Goal: Task Accomplishment & Management: Complete application form

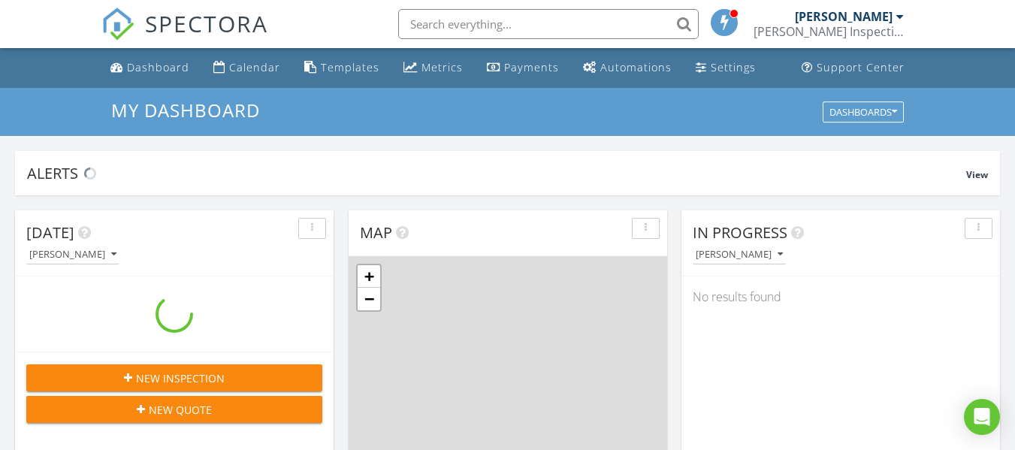
scroll to position [1391, 1038]
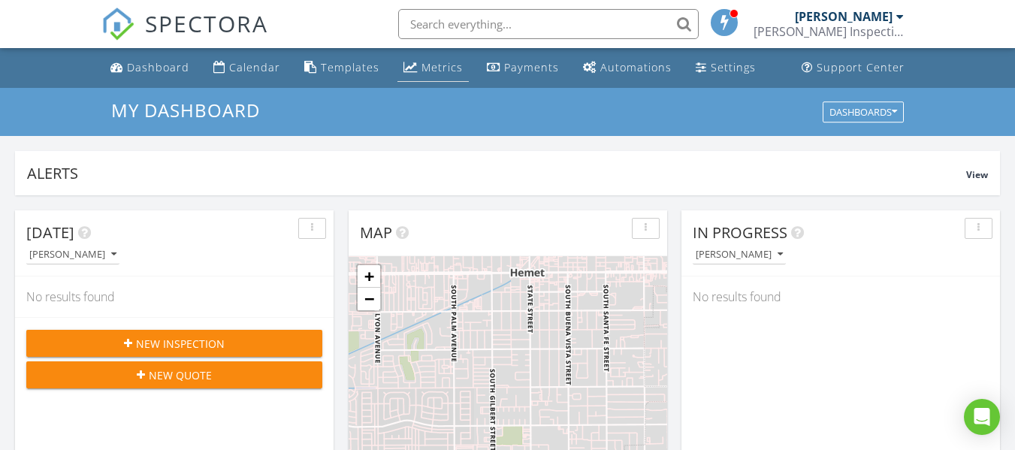
click at [430, 65] on div "Metrics" at bounding box center [441, 67] width 41 height 14
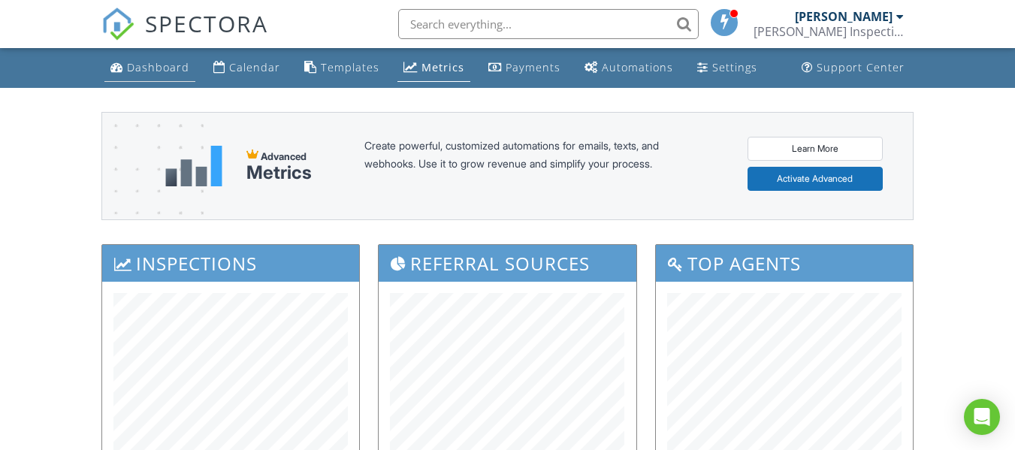
click at [165, 65] on div "Dashboard" at bounding box center [158, 67] width 62 height 14
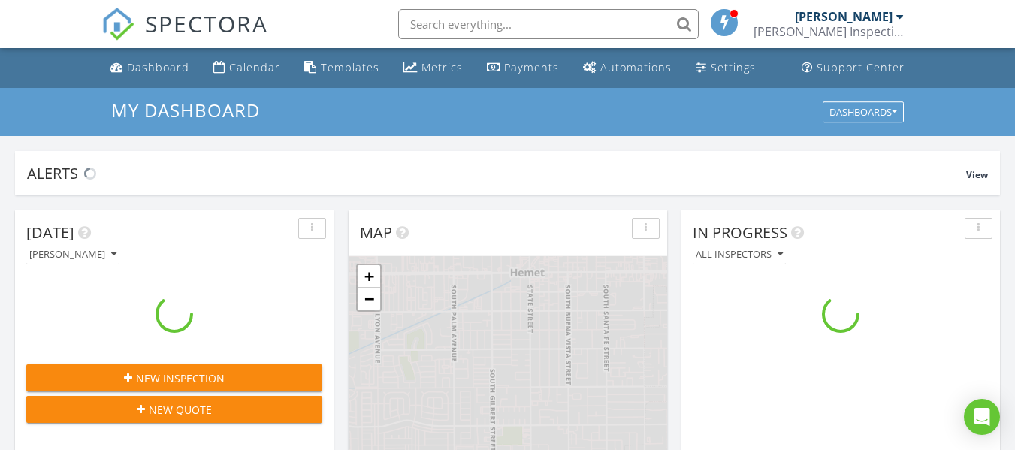
scroll to position [1391, 1038]
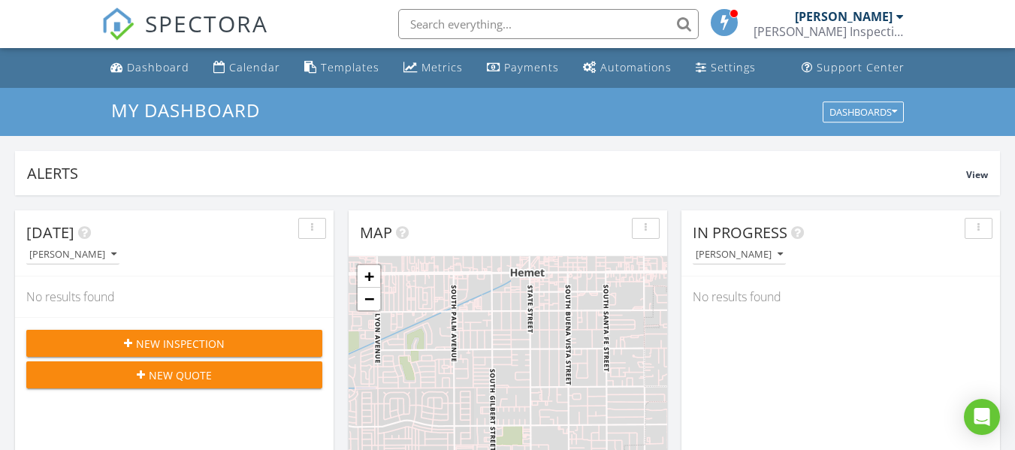
click at [178, 332] on button "New Inspection" at bounding box center [174, 343] width 296 height 27
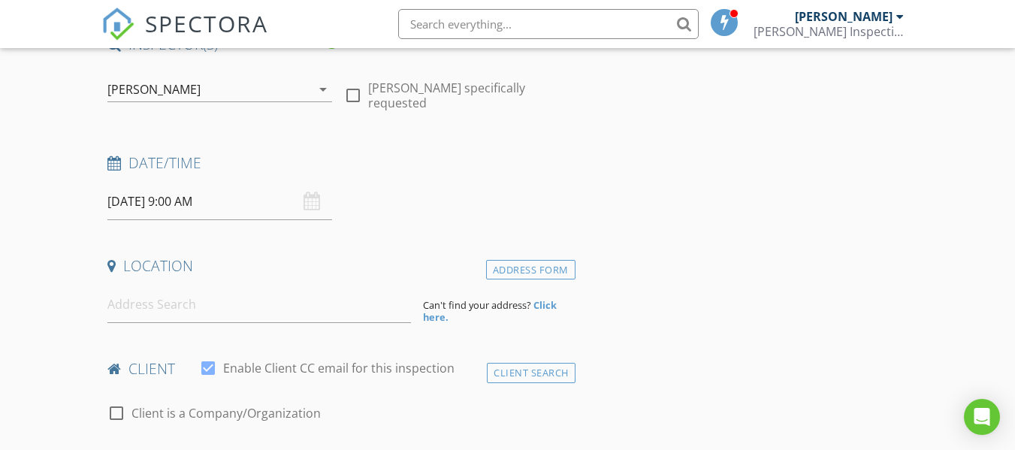
scroll to position [143, 0]
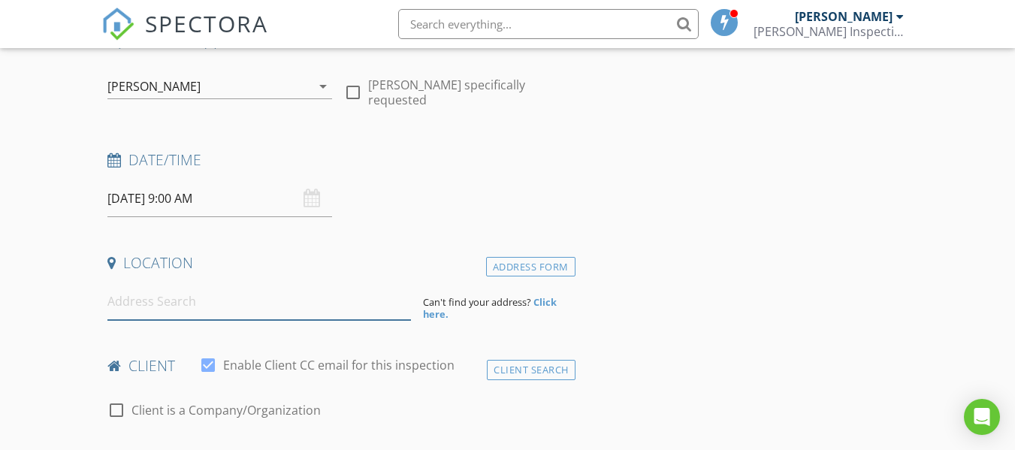
click at [171, 304] on input at bounding box center [259, 301] width 304 height 37
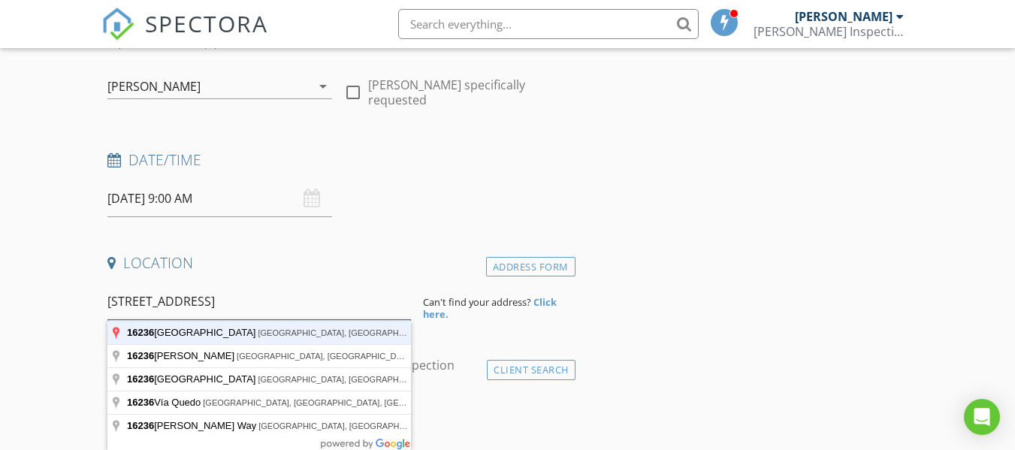
type input "16236 Cimarron Street, Lake Elsinore, CA, USA"
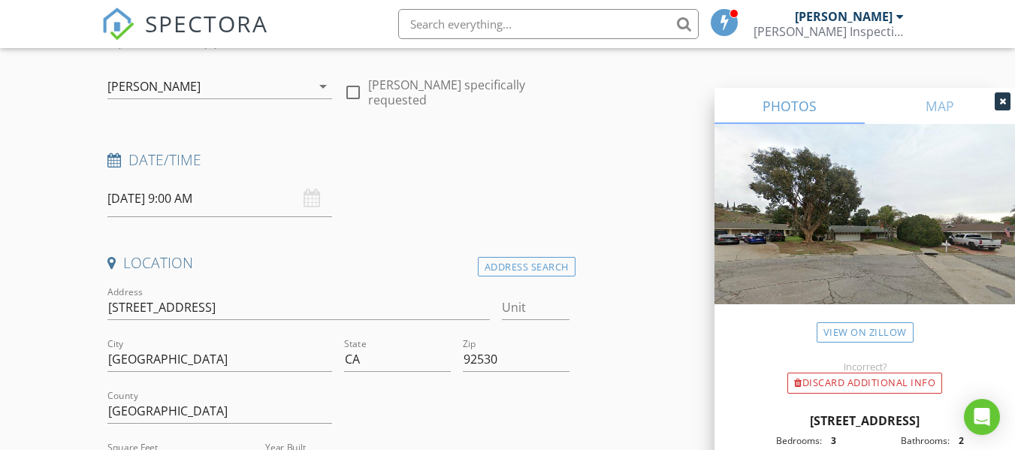
scroll to position [0, 0]
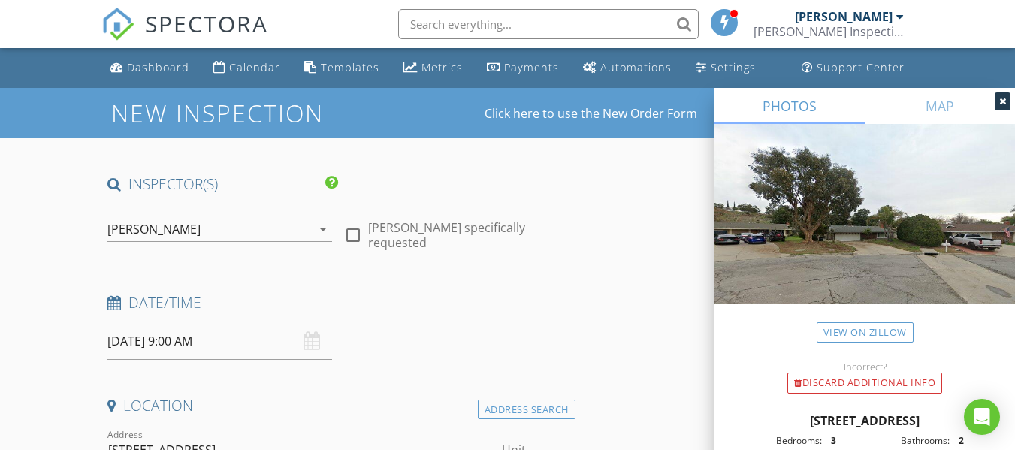
click at [563, 116] on link "Click here to use the New Order Form" at bounding box center [591, 113] width 213 height 12
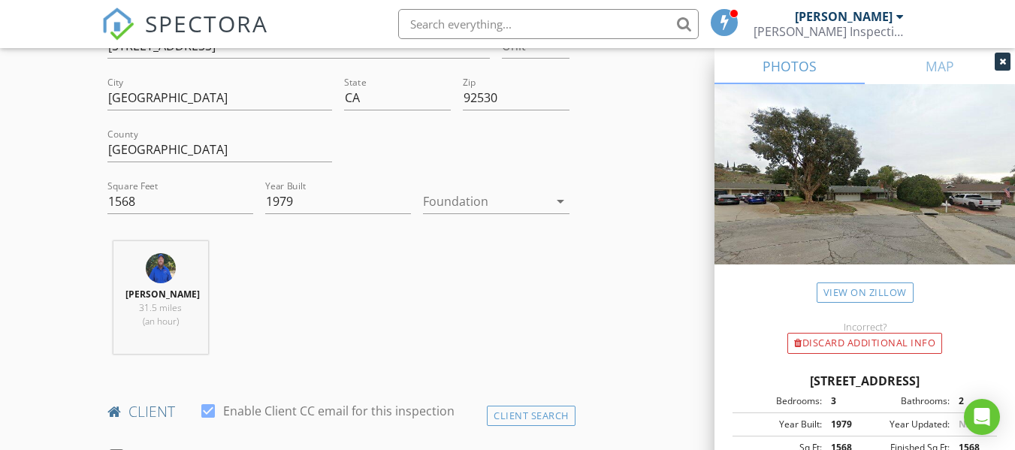
scroll to position [405, 0]
click at [461, 201] on div at bounding box center [485, 201] width 125 height 24
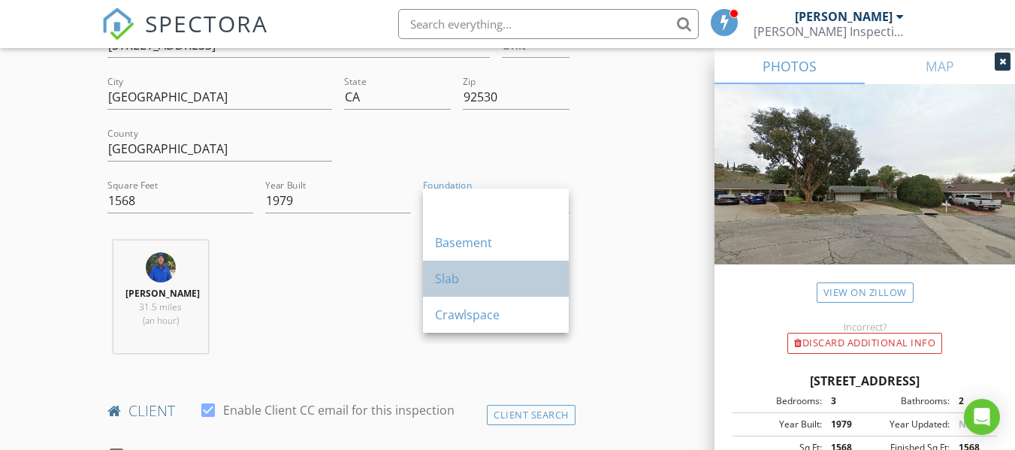
click at [459, 273] on div "Slab" at bounding box center [496, 279] width 122 height 18
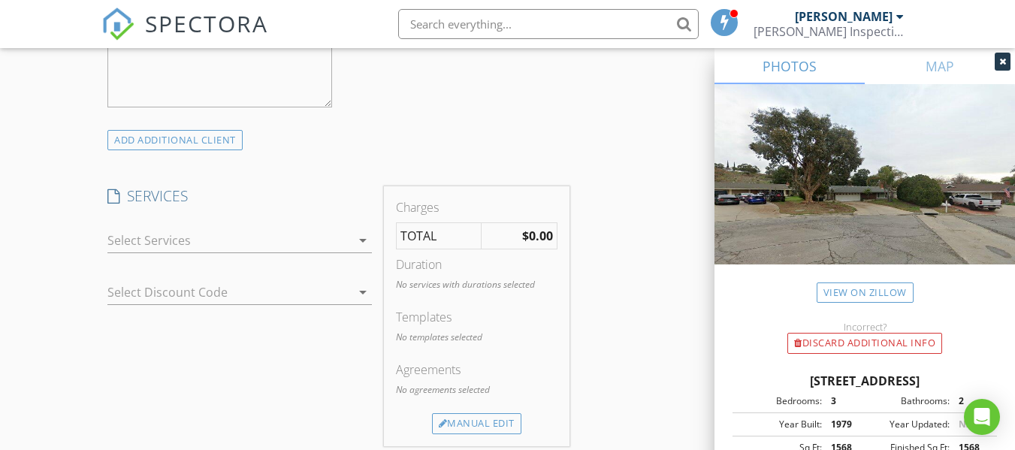
scroll to position [1096, 0]
click at [301, 244] on div at bounding box center [228, 240] width 243 height 24
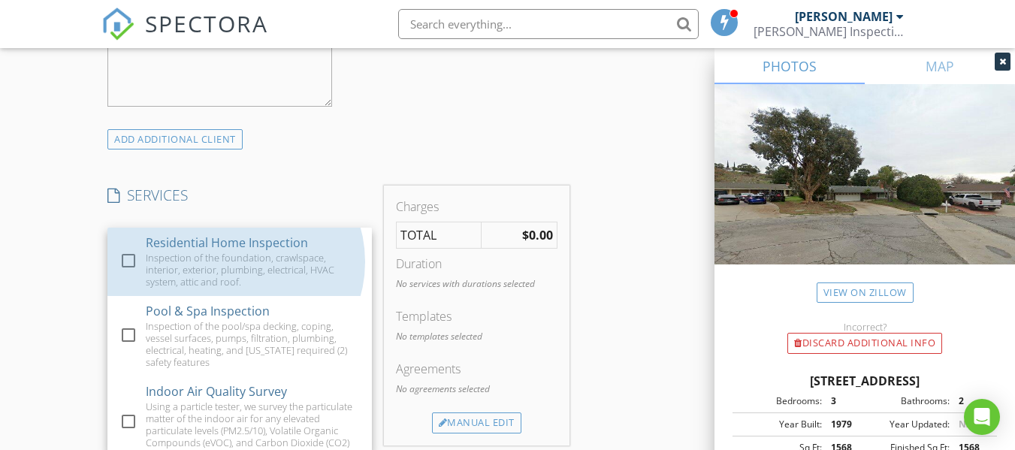
click at [301, 244] on div "Residential Home Inspection" at bounding box center [227, 243] width 162 height 18
checkbox input "false"
checkbox input "true"
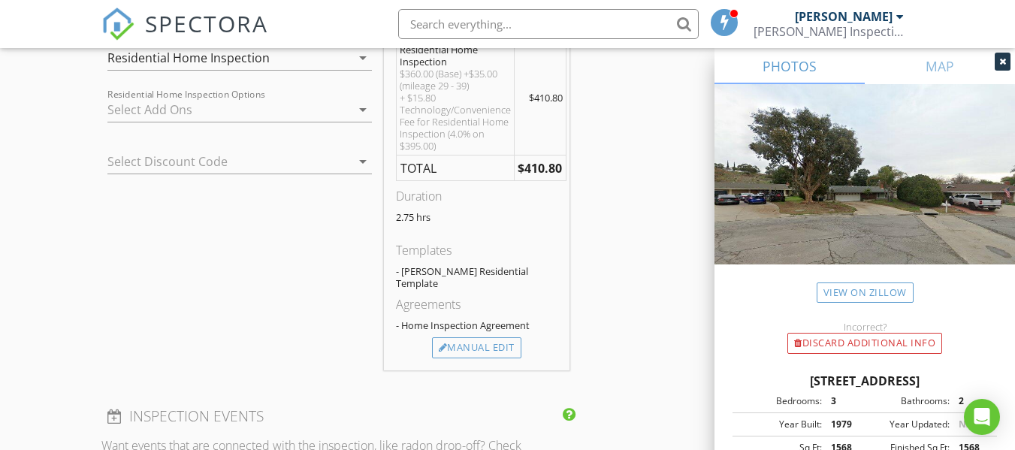
scroll to position [1279, 0]
click at [470, 337] on div "Manual Edit" at bounding box center [476, 347] width 89 height 21
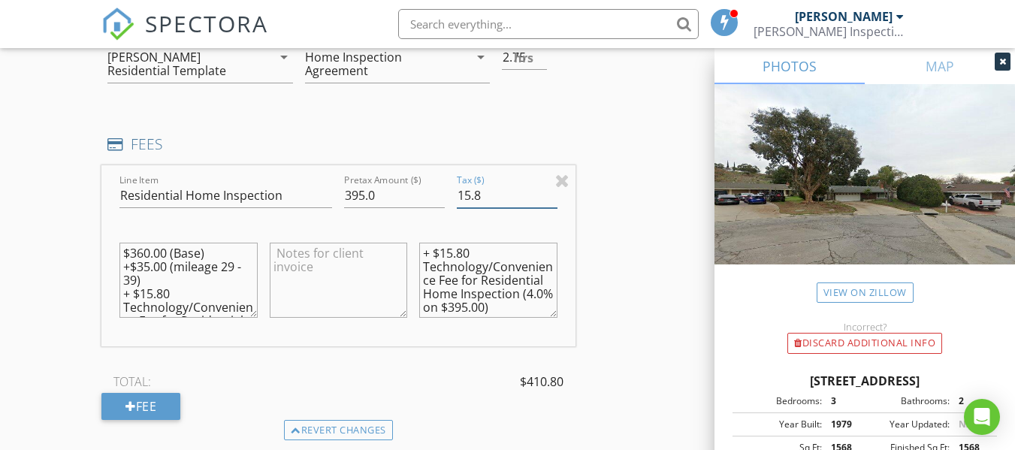
click at [480, 196] on input "15.8" at bounding box center [507, 195] width 101 height 25
type input "16.0"
click at [462, 250] on textarea "+ $15.80 Technology/Convenience Fee for Residential Home Inspection (4.0% on $3…" at bounding box center [487, 280] width 137 height 75
type textarea "+ $16.00 Technology/Convenience Fee for Residential Home Inspection (4.0% on $3…"
click at [164, 291] on textarea "$360.00 (Base) +$35.00 (mileage 29 - 39) + $15.80 Technology/Convenience Fee fo…" at bounding box center [187, 280] width 137 height 75
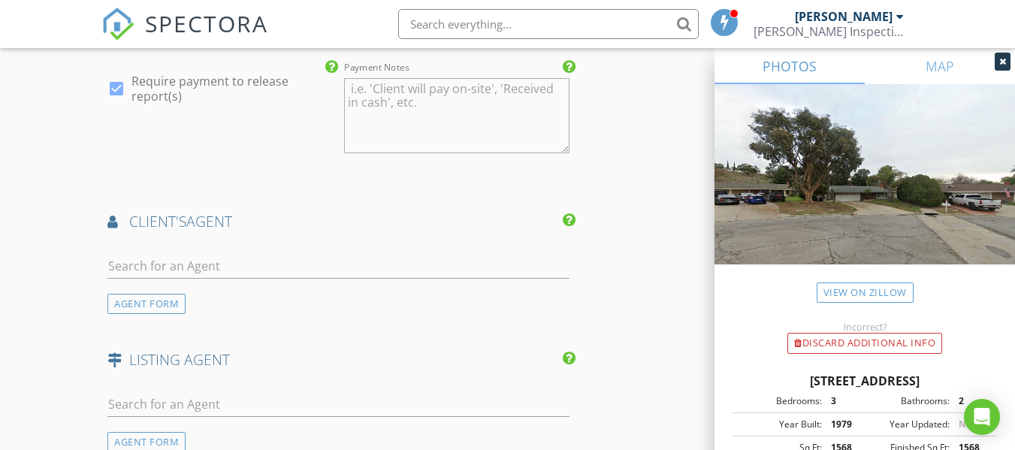
scroll to position [1847, 0]
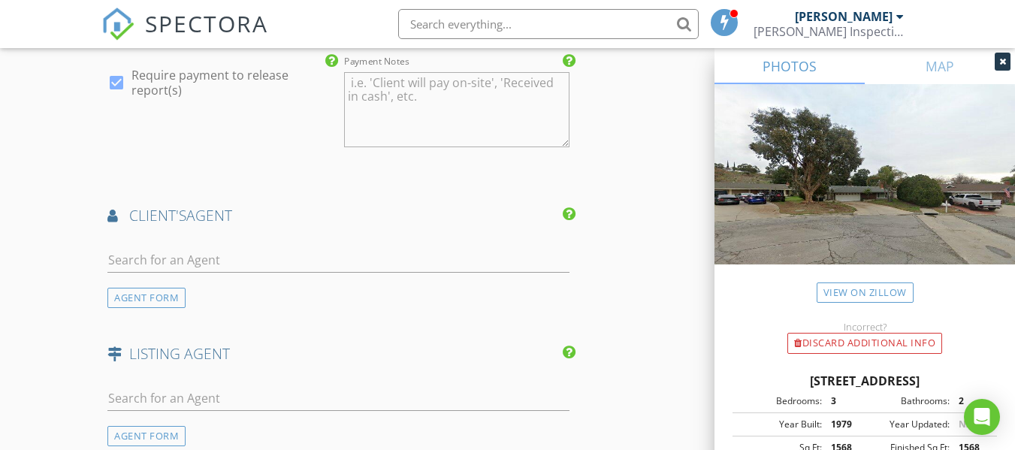
type textarea "$360.00 (Base) +$35.00 (mileage 29 - 39) + $16.00 Technology/Convenience Fee fo…"
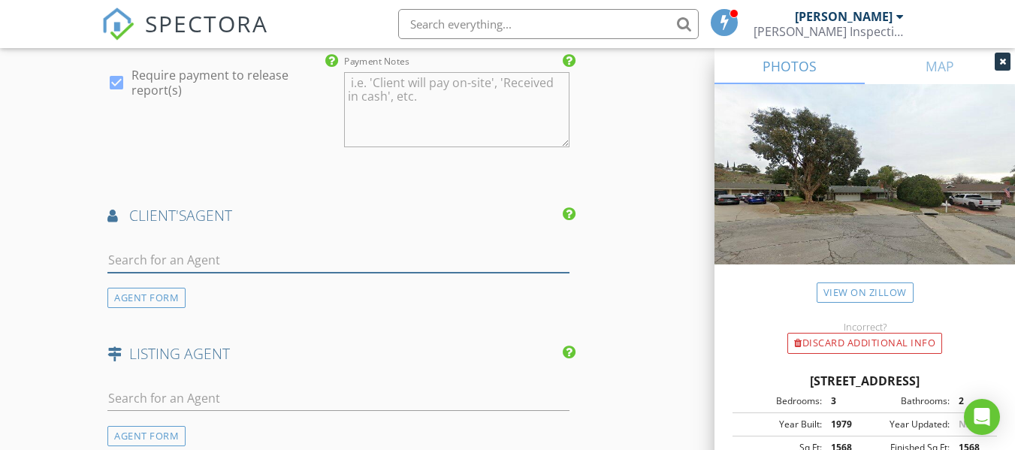
click at [198, 263] on input "text" at bounding box center [337, 260] width 461 height 25
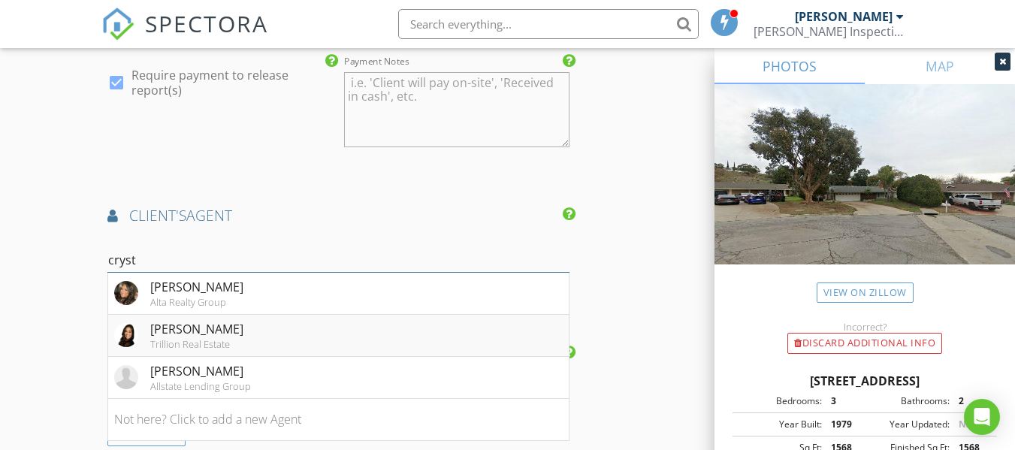
type input "cryst"
click at [214, 339] on div "Trillion Real Estate" at bounding box center [196, 344] width 93 height 12
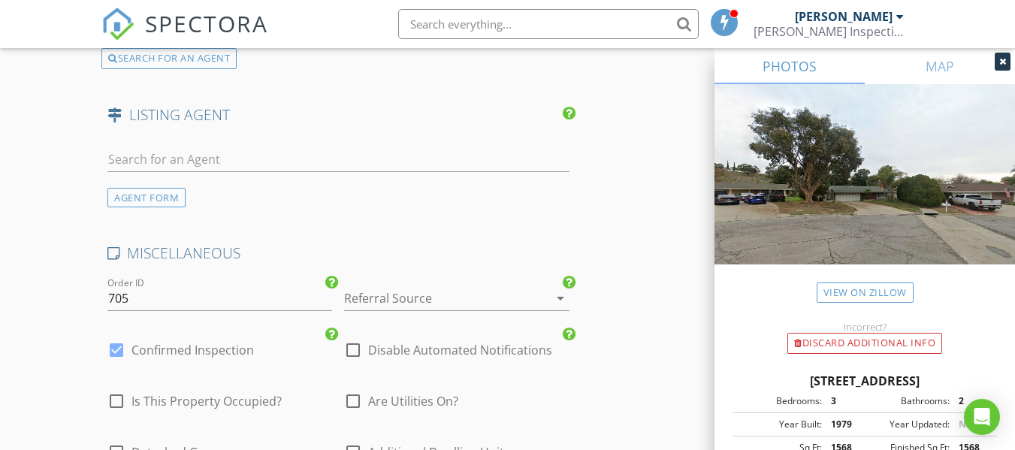
scroll to position [2429, 0]
click at [394, 305] on div at bounding box center [435, 297] width 183 height 24
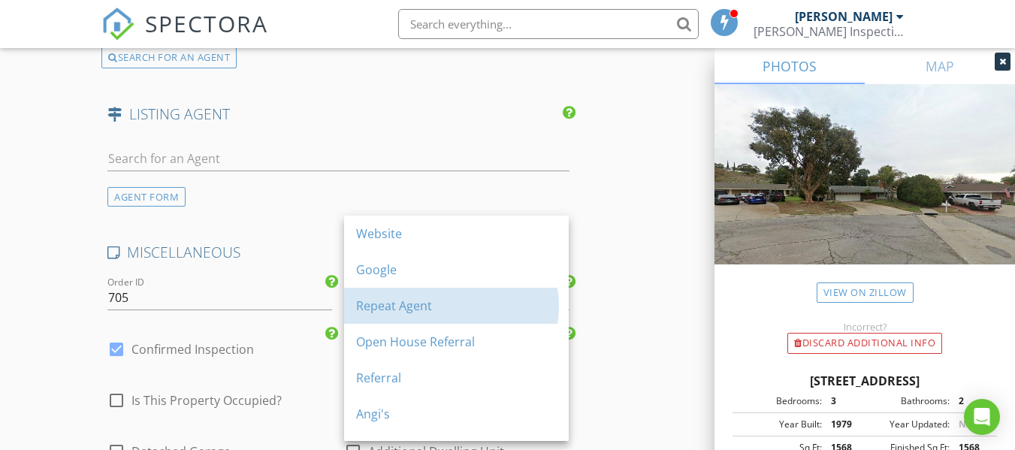
click at [394, 305] on div "Repeat Agent" at bounding box center [456, 306] width 201 height 18
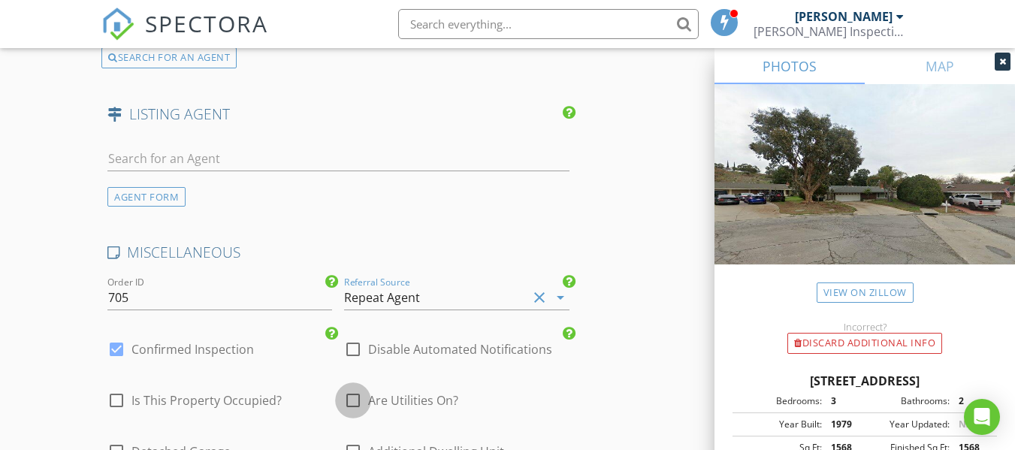
click at [356, 398] on div at bounding box center [353, 401] width 26 height 26
checkbox input "true"
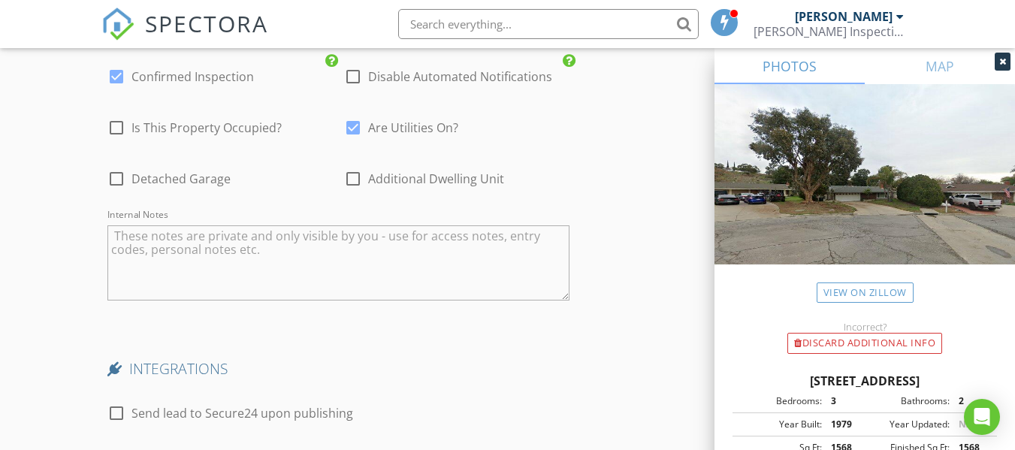
scroll to position [2702, 0]
click at [118, 414] on div at bounding box center [117, 413] width 26 height 26
checkbox input "true"
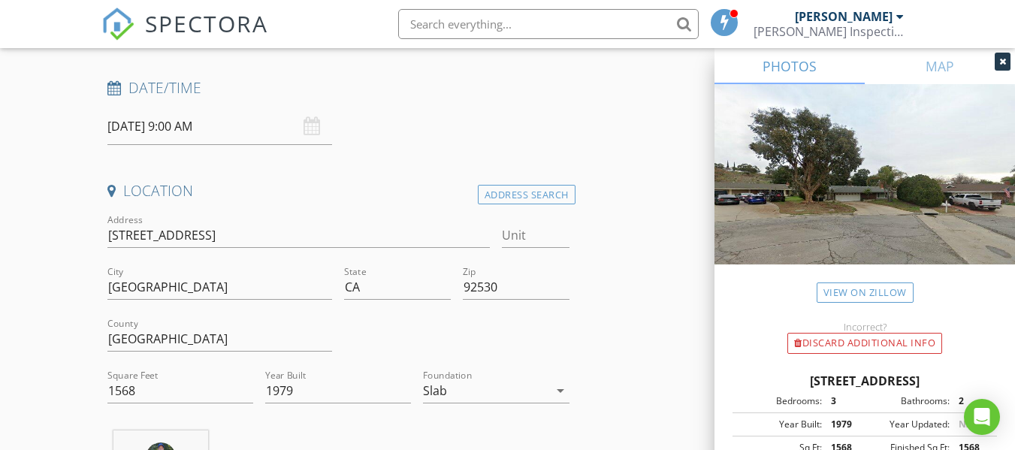
scroll to position [0, 0]
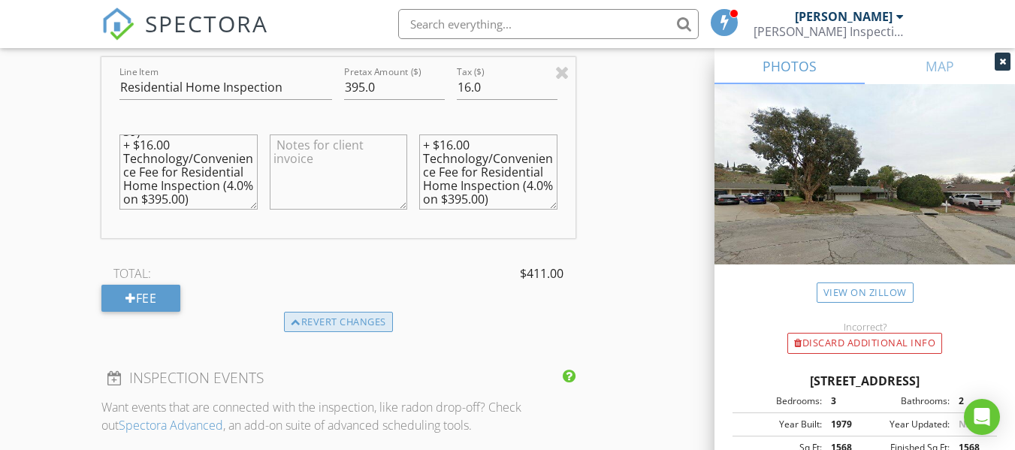
click at [324, 313] on div "Revert changes" at bounding box center [338, 322] width 109 height 21
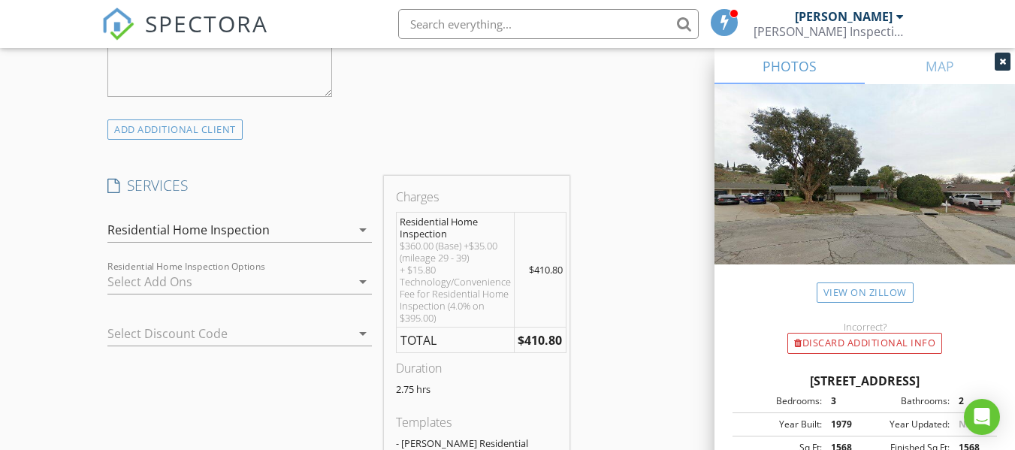
scroll to position [1104, 0]
click at [230, 236] on div "Residential Home Inspection" at bounding box center [188, 232] width 162 height 14
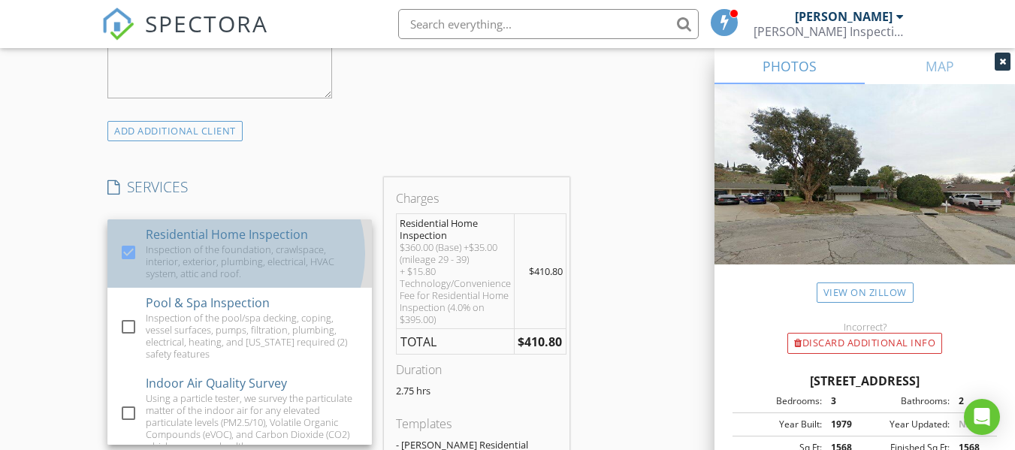
click at [218, 246] on div "Inspection of the foundation, crawlspace, interior, exterior, plumbing, electri…" at bounding box center [253, 261] width 214 height 36
checkbox input "false"
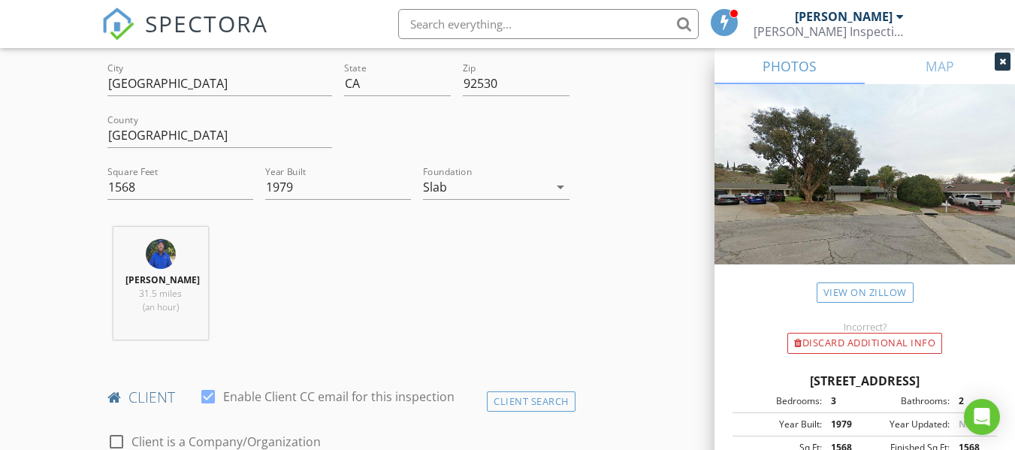
scroll to position [418, 0]
click at [120, 186] on input "1568" at bounding box center [180, 188] width 146 height 25
type input "1968"
click at [361, 307] on div "[PERSON_NAME] 31.5 miles (an hour)" at bounding box center [337, 290] width 473 height 125
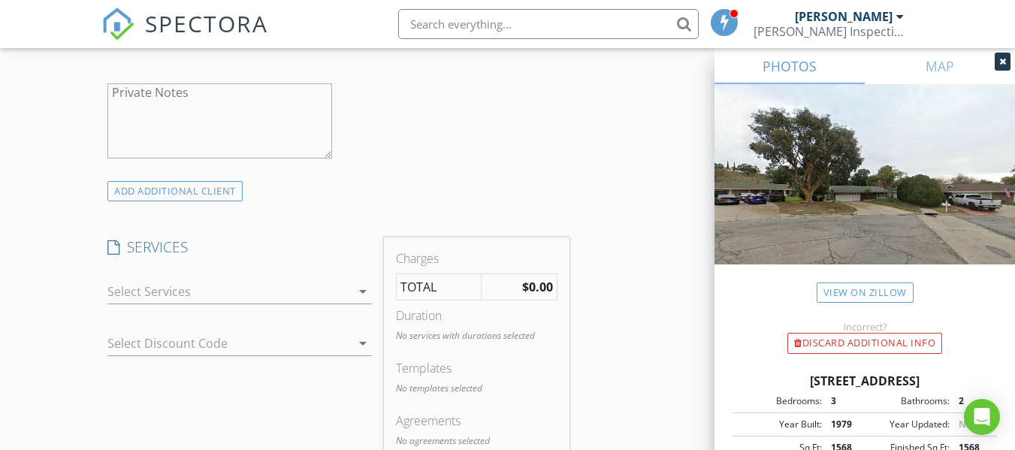
scroll to position [1045, 0]
click at [304, 298] on div at bounding box center [228, 291] width 243 height 24
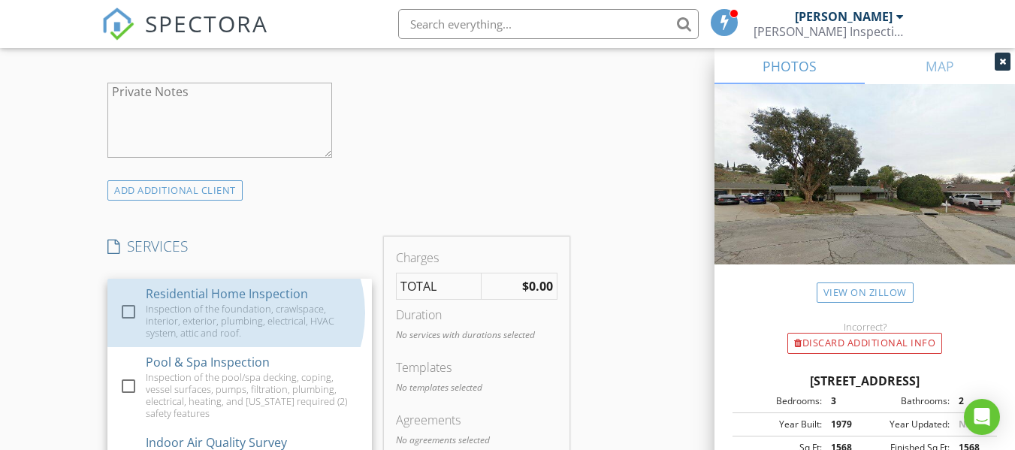
click at [304, 298] on div "Residential Home Inspection" at bounding box center [227, 294] width 162 height 18
checkbox input "true"
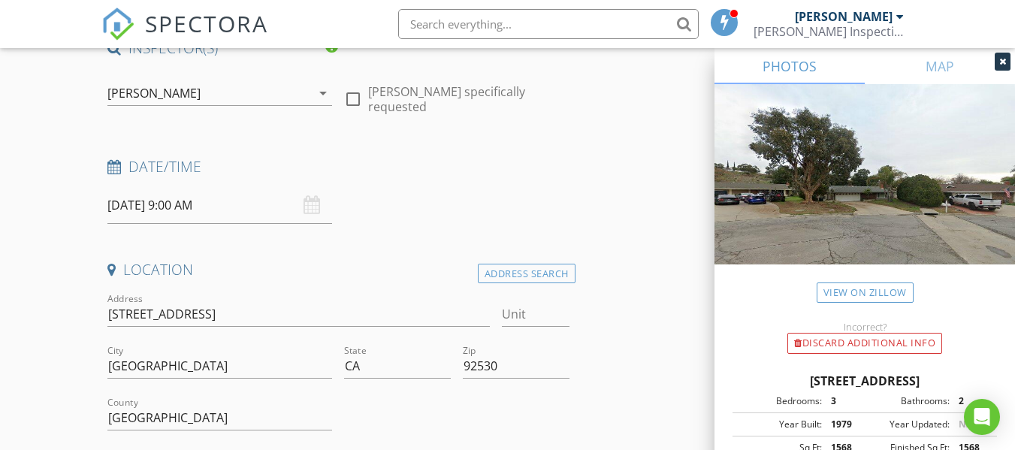
scroll to position [0, 0]
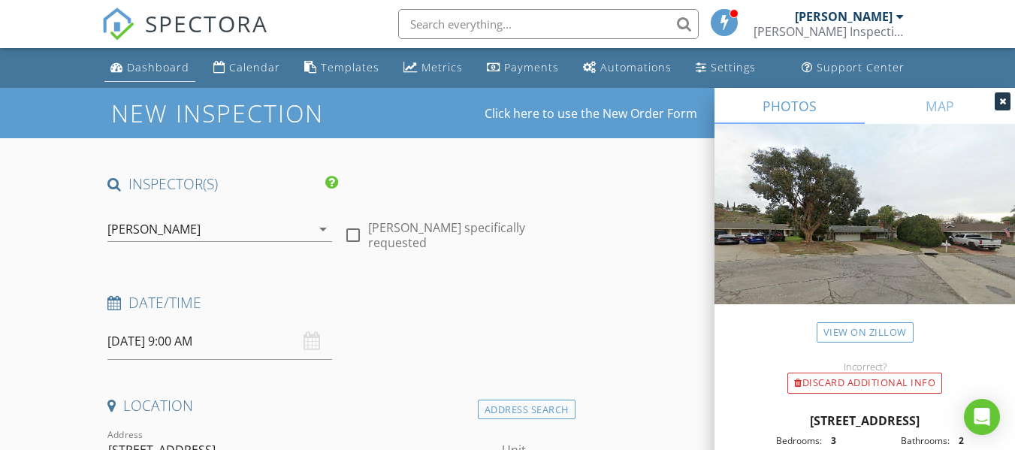
click at [153, 66] on div "Dashboard" at bounding box center [158, 67] width 62 height 14
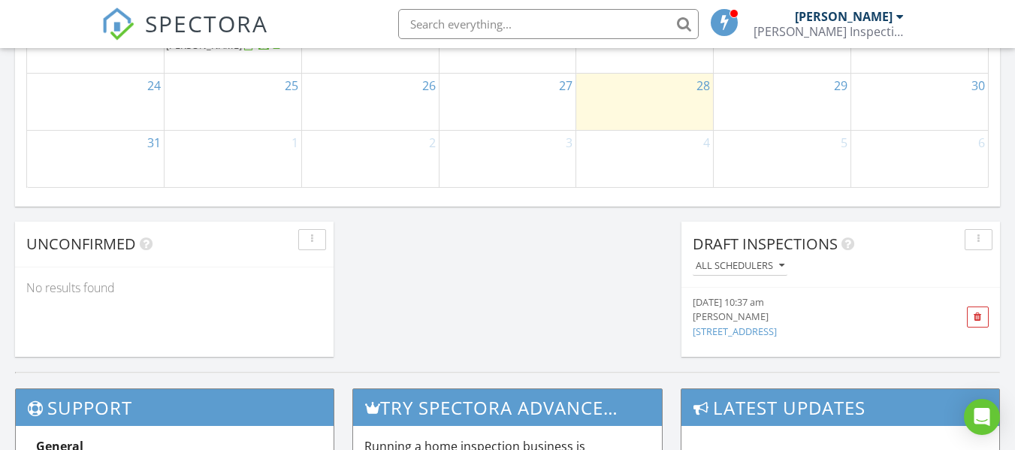
scroll to position [1200, 0]
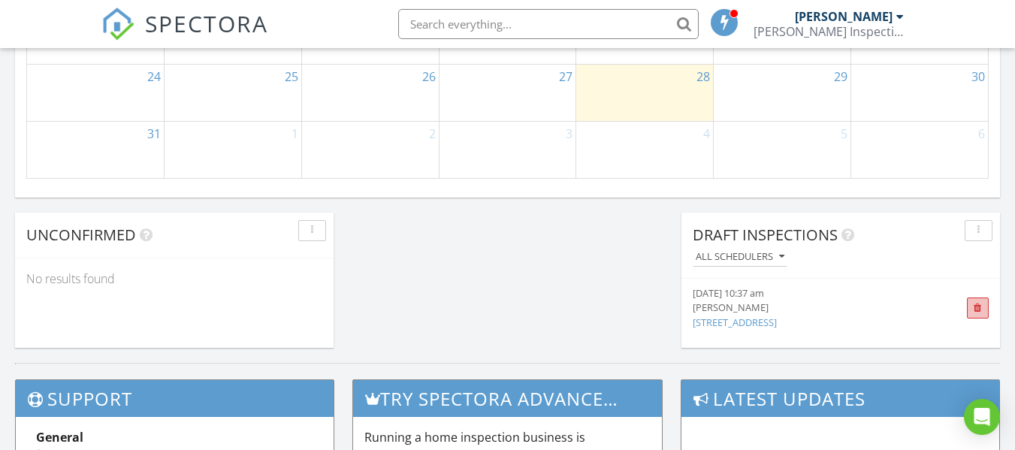
click at [976, 307] on span at bounding box center [978, 309] width 8 height 10
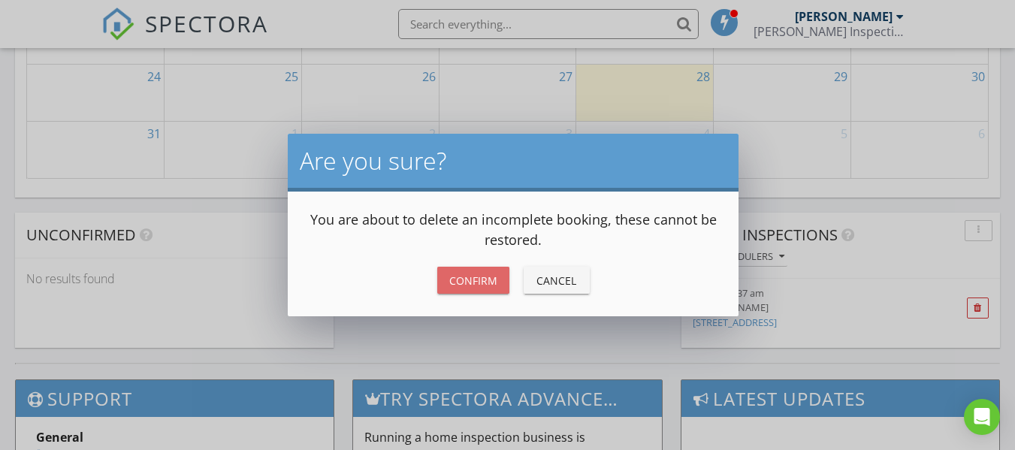
click at [476, 276] on div "Confirm" at bounding box center [473, 281] width 48 height 16
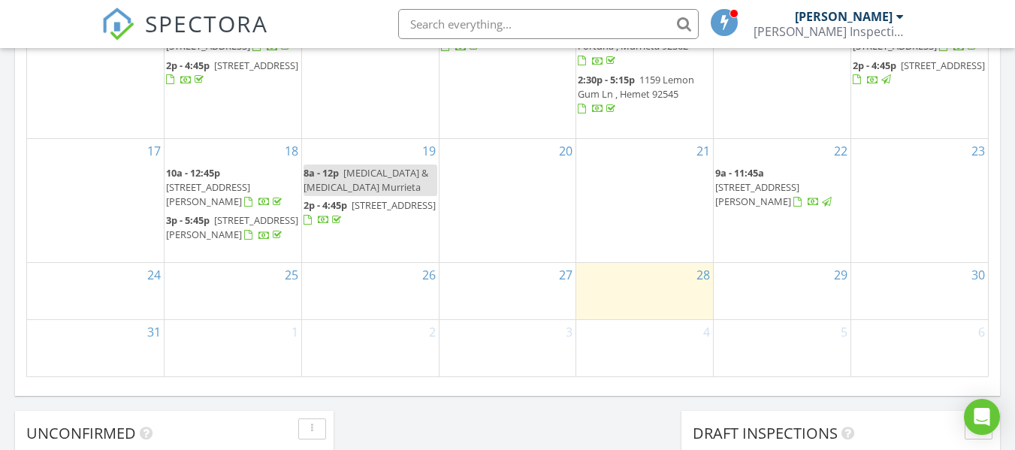
scroll to position [1002, 0]
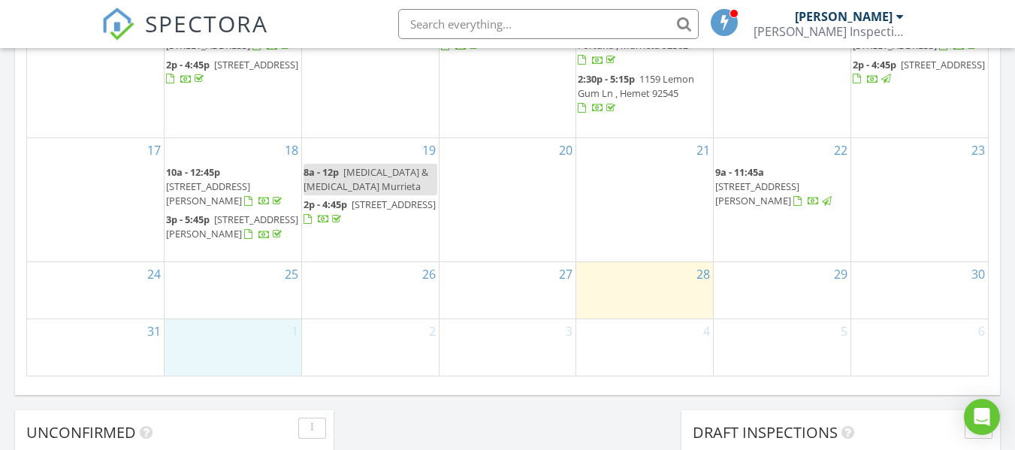
click at [227, 340] on div "1" at bounding box center [233, 347] width 137 height 56
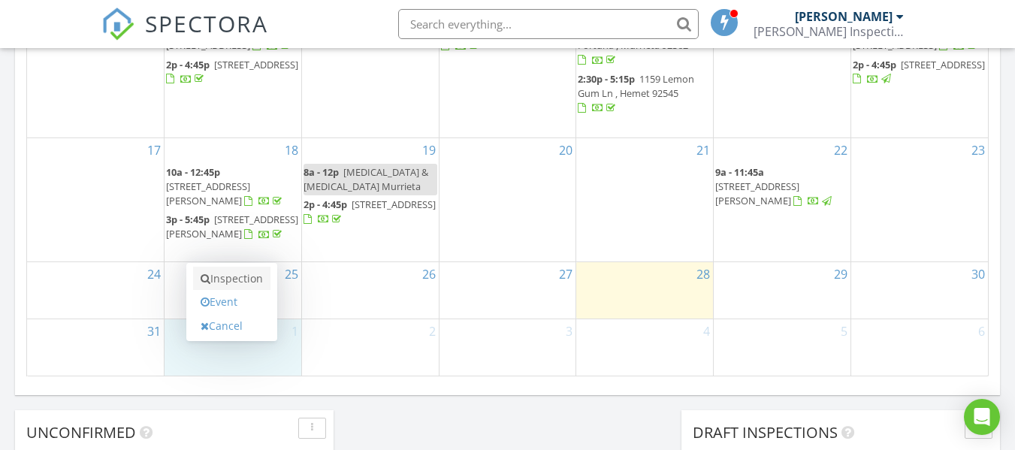
click at [231, 276] on link "Inspection" at bounding box center [231, 279] width 77 height 24
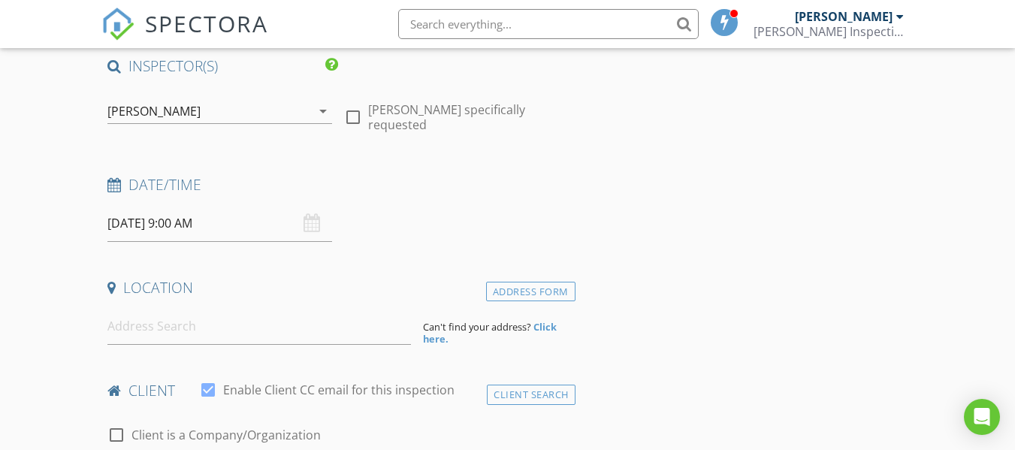
scroll to position [119, 0]
click at [236, 325] on input at bounding box center [259, 325] width 304 height 37
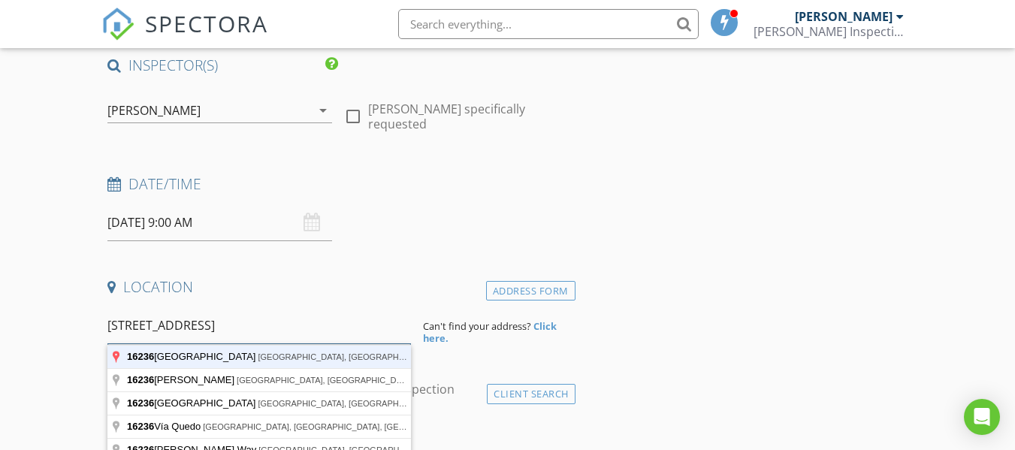
type input "[STREET_ADDRESS]"
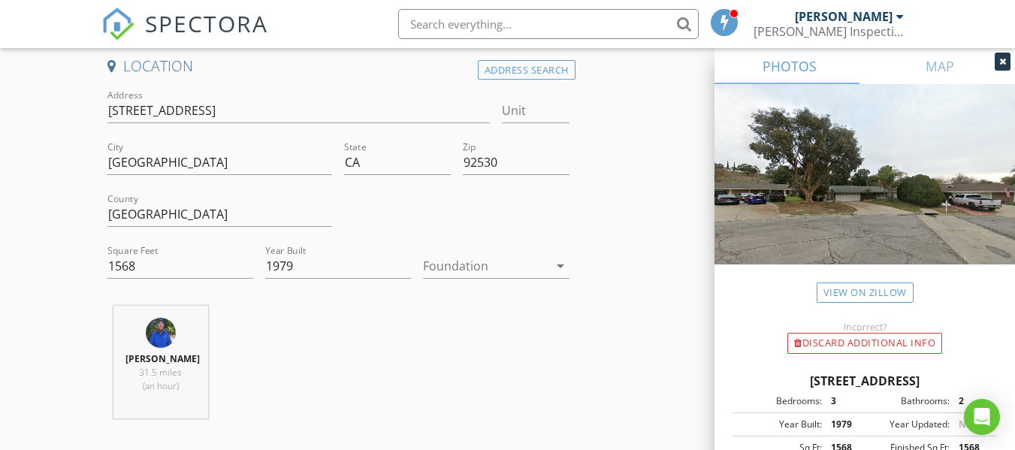
scroll to position [340, 0]
click at [120, 263] on input "1568" at bounding box center [180, 265] width 146 height 25
type input "1968"
click at [449, 261] on div at bounding box center [485, 265] width 125 height 24
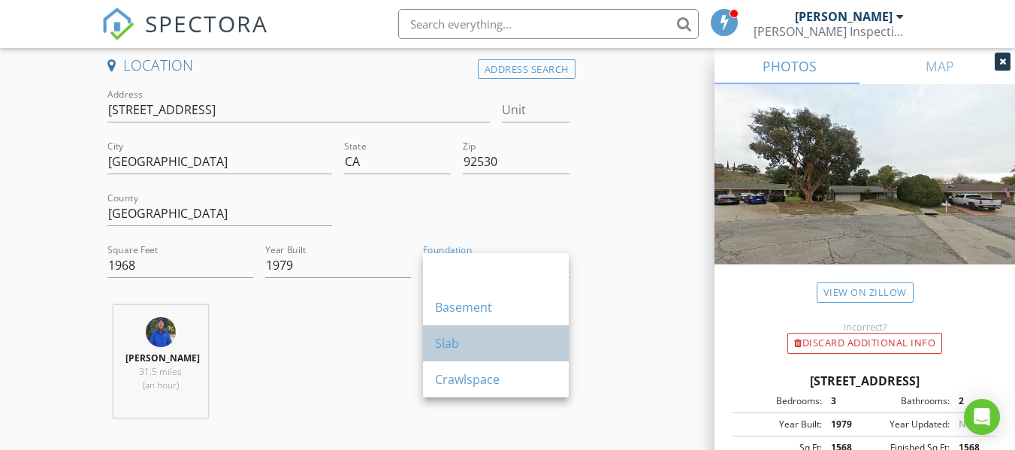
click at [457, 342] on div "Slab" at bounding box center [496, 343] width 122 height 18
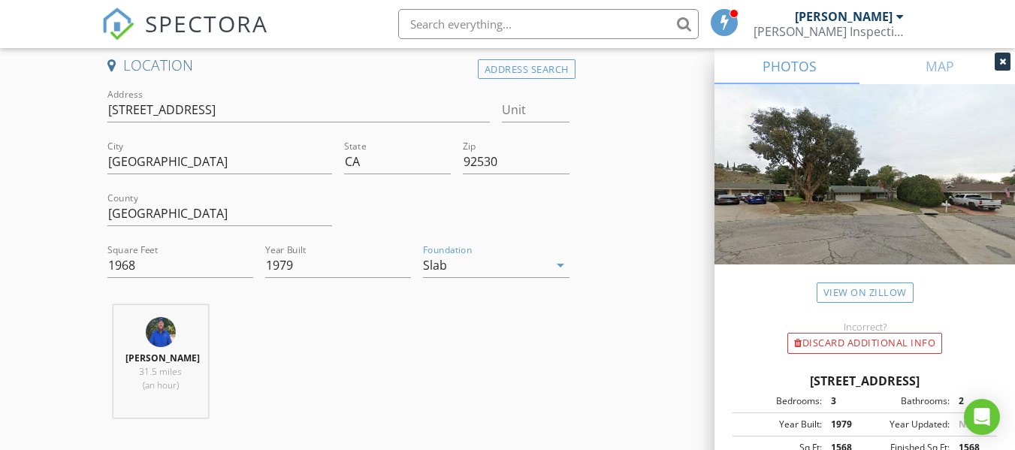
click at [356, 346] on div "[PERSON_NAME] 31.5 miles (an hour)" at bounding box center [337, 367] width 473 height 125
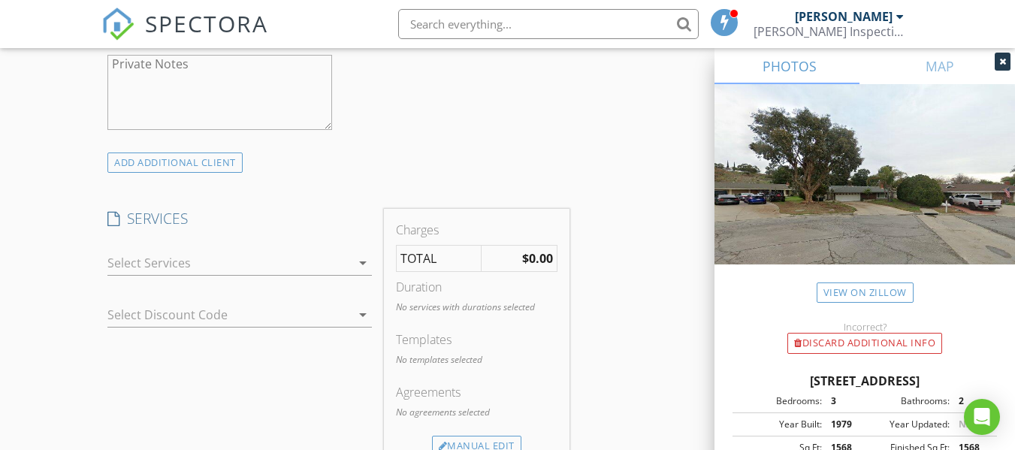
scroll to position [1074, 0]
click at [319, 257] on div at bounding box center [228, 262] width 243 height 24
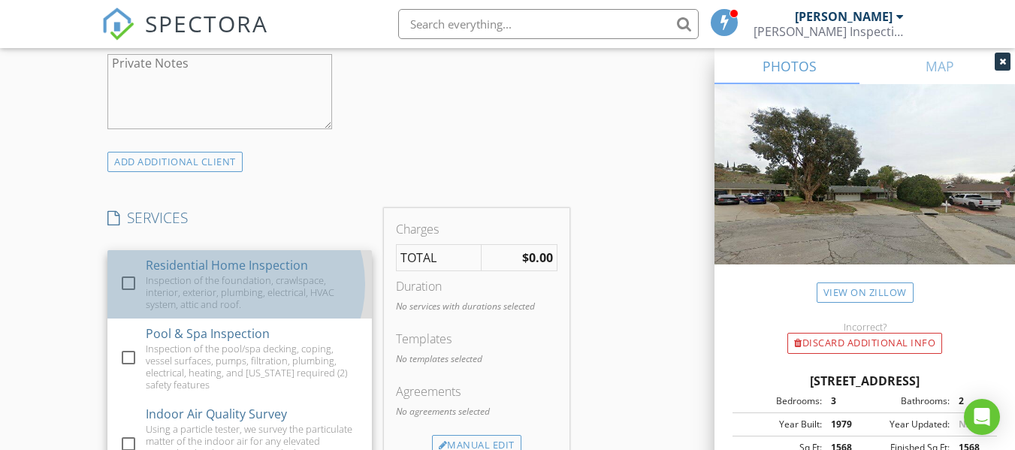
click at [264, 288] on div "Inspection of the foundation, crawlspace, interior, exterior, plumbing, electri…" at bounding box center [253, 292] width 214 height 36
checkbox input "false"
checkbox input "true"
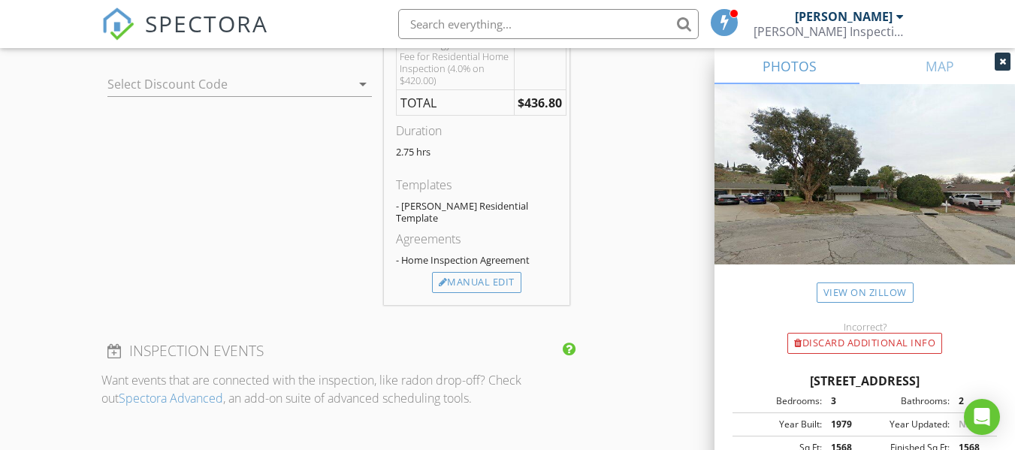
scroll to position [1364, 0]
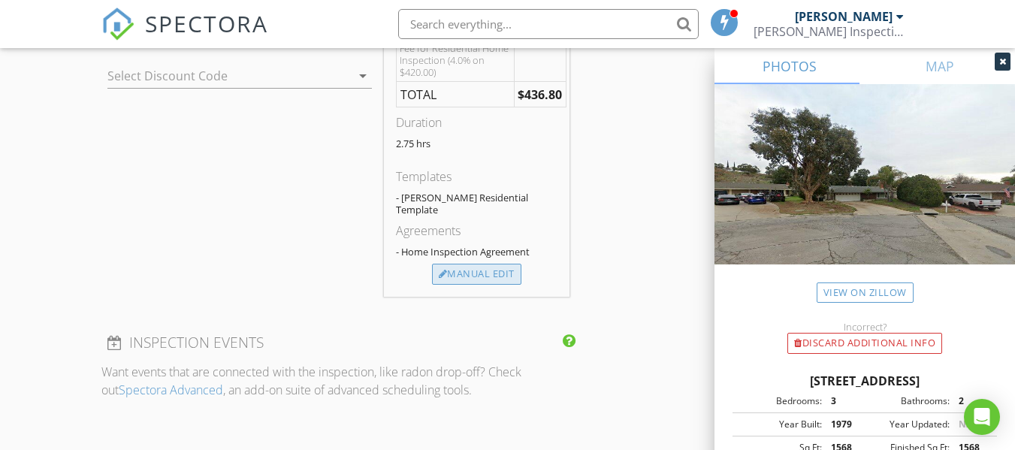
click at [488, 276] on div "Manual Edit" at bounding box center [476, 274] width 89 height 21
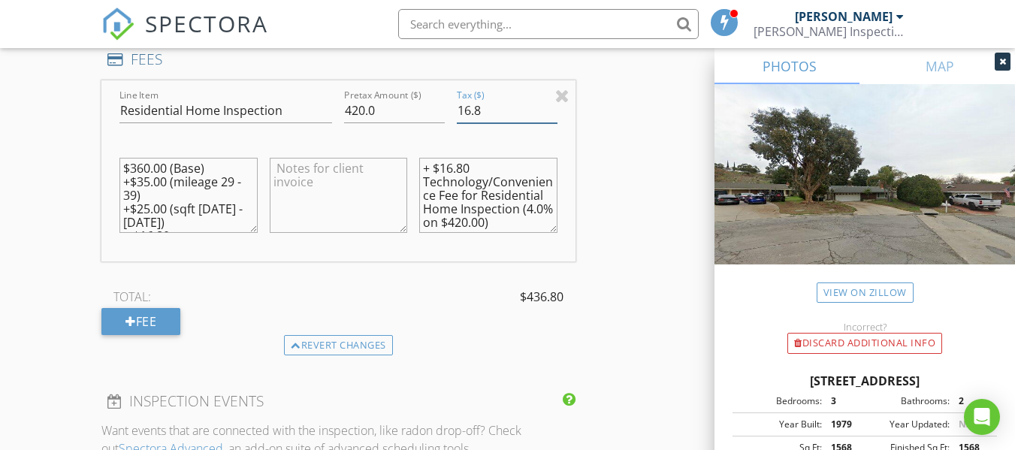
click at [482, 114] on input "16.8" at bounding box center [507, 110] width 101 height 25
type input "17.0"
click at [463, 166] on textarea "+ $16.80 Technology/Convenience Fee for Residential Home Inspection (4.0% on $4…" at bounding box center [487, 195] width 137 height 75
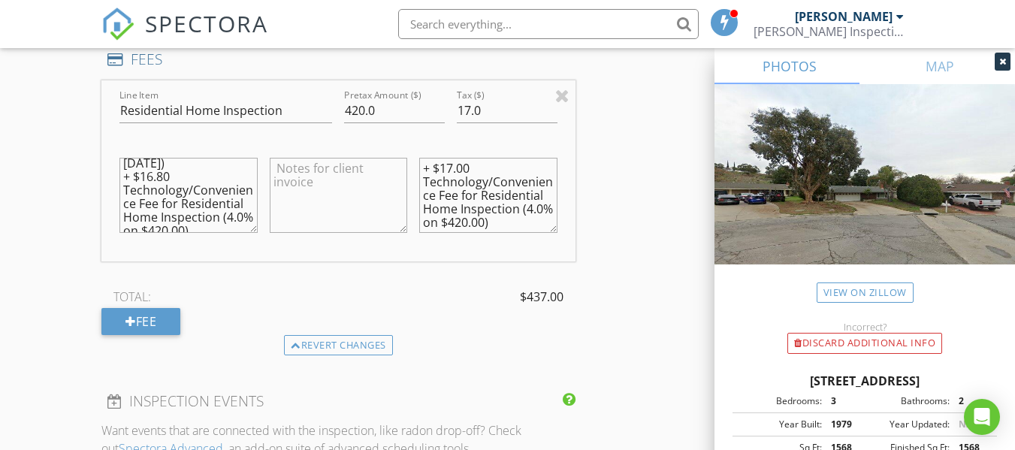
scroll to position [60, 0]
type textarea "+ $17.00 Technology/Convenience Fee for Residential Home Inspection (4.0% on $4…"
click at [160, 176] on textarea "$360.00 (Base) +$35.00 (mileage 29 - 39) +$25.00 (sqft [DATE] - [DATE]) + $16.8…" at bounding box center [187, 195] width 137 height 75
type textarea "$360.00 (Base) +$35.00 (mileage 29 - 39) +$25.00 (sqft [DATE] - [DATE]) + $17.0…"
click at [586, 286] on div "INSPECTOR(S) check_box [PERSON_NAME] PRIMARY [PERSON_NAME] arrow_drop_down chec…" at bounding box center [507, 298] width 812 height 2974
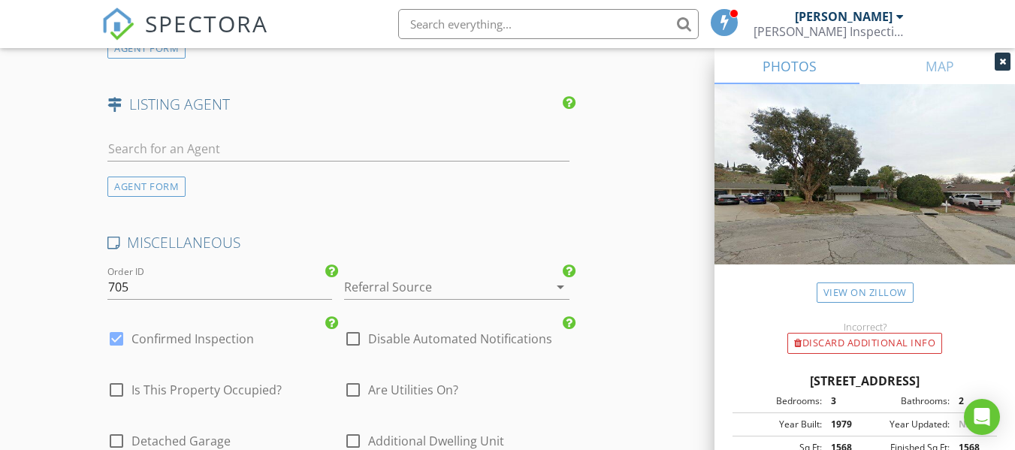
scroll to position [2098, 0]
click at [455, 279] on div at bounding box center [435, 286] width 183 height 24
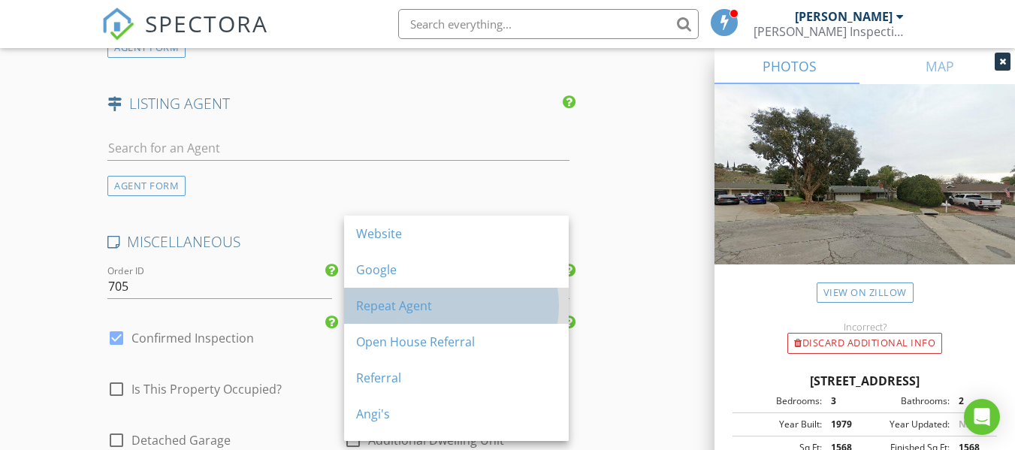
click at [418, 310] on div "Repeat Agent" at bounding box center [456, 306] width 201 height 18
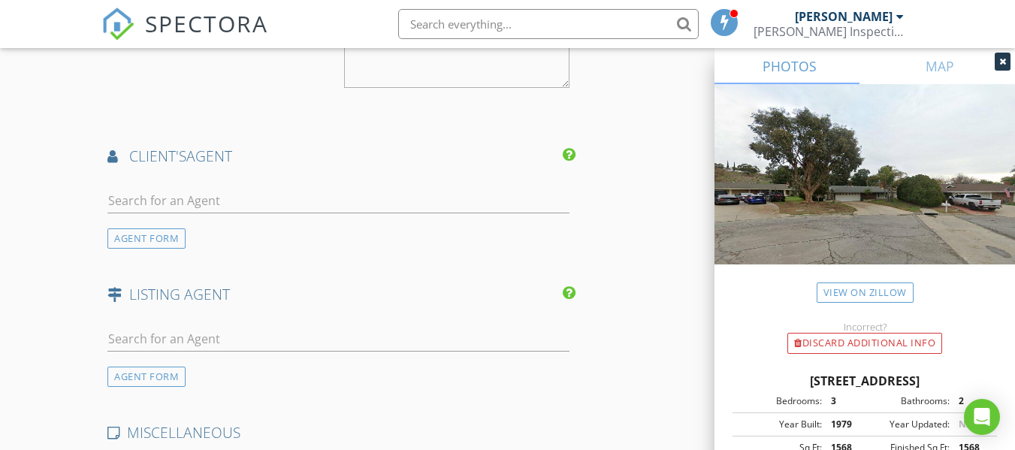
scroll to position [1906, 0]
click at [326, 189] on input "text" at bounding box center [337, 201] width 461 height 25
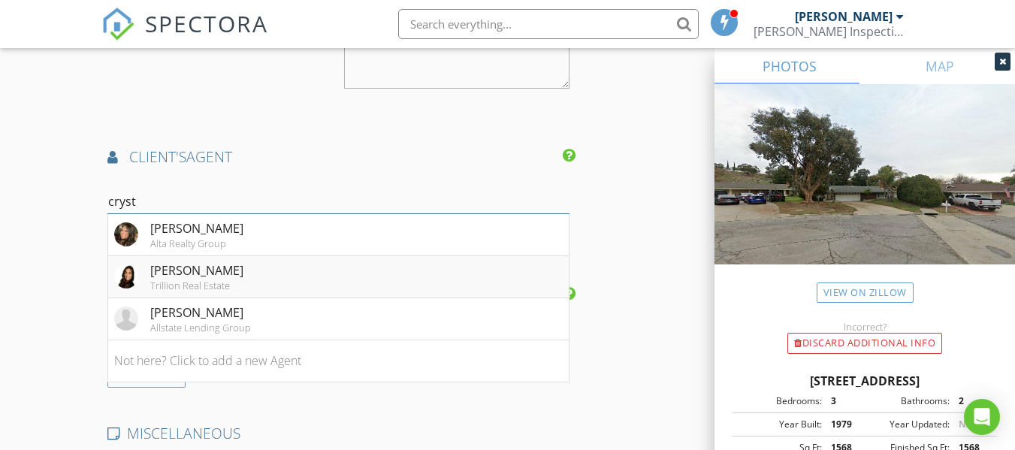
type input "cryst"
click at [237, 280] on li "[PERSON_NAME] Trillion Real Estate" at bounding box center [338, 277] width 460 height 42
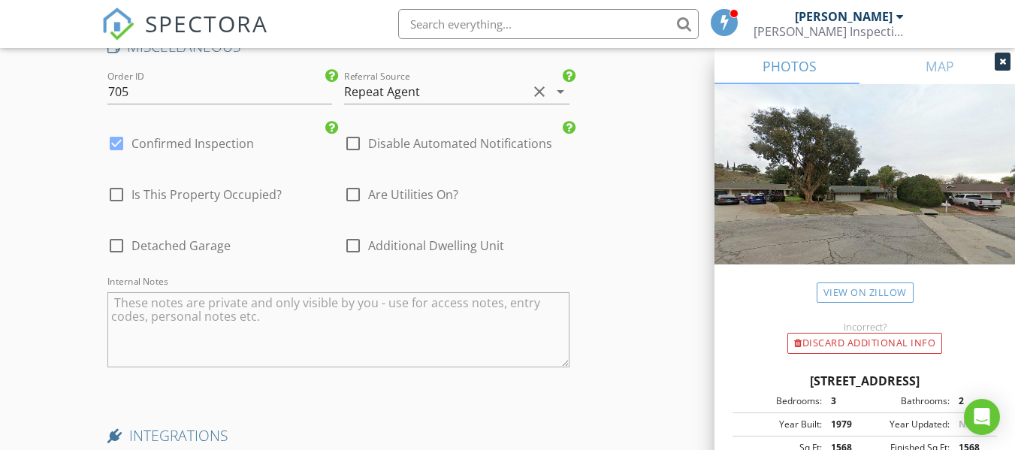
scroll to position [2636, 0]
click at [357, 199] on div at bounding box center [353, 194] width 26 height 26
checkbox input "true"
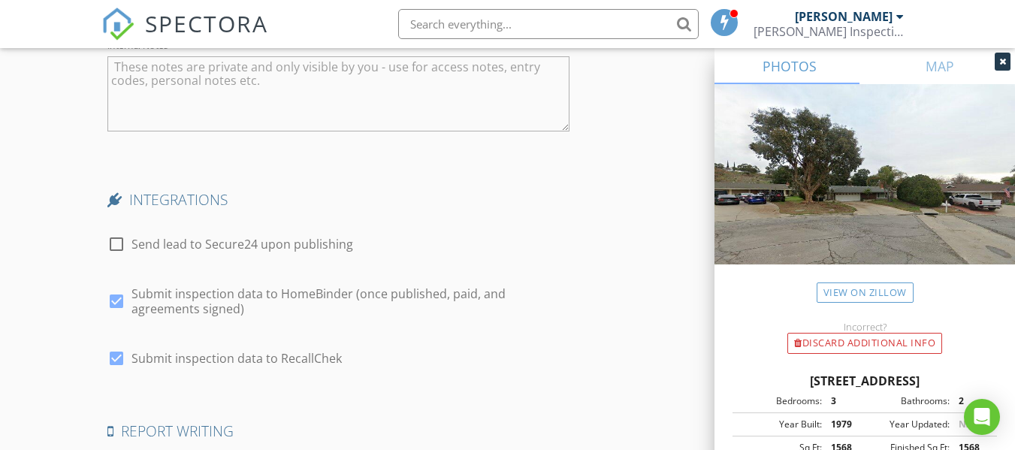
scroll to position [2871, 0]
click at [113, 244] on div at bounding box center [117, 244] width 26 height 26
checkbox input "true"
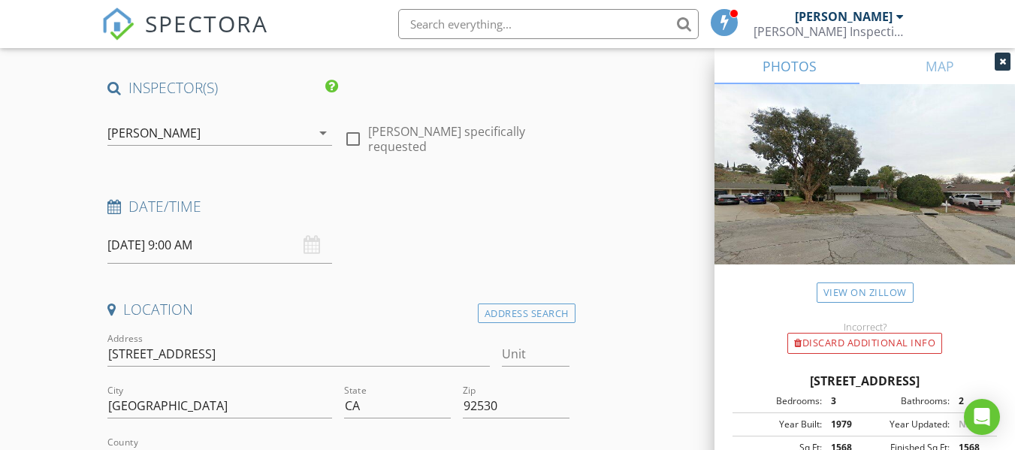
scroll to position [95, 0]
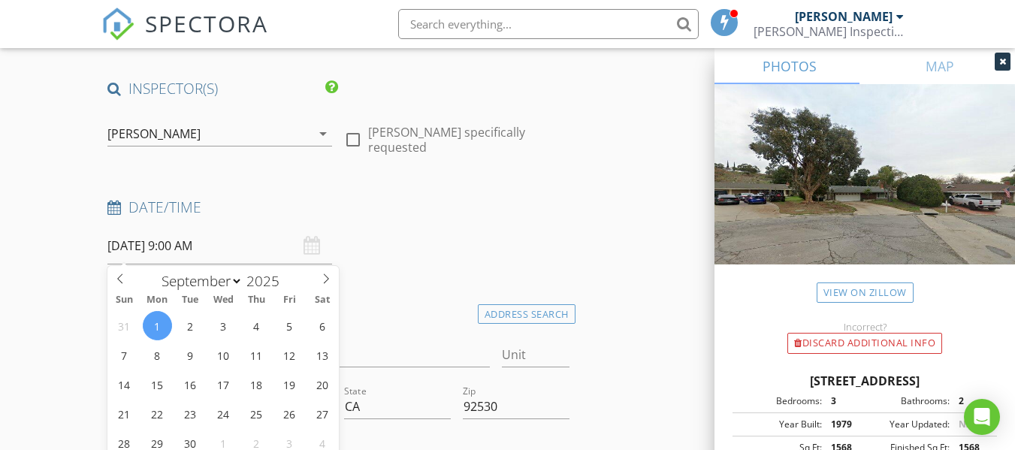
click at [225, 255] on input "[DATE] 9:00 AM" at bounding box center [219, 246] width 225 height 37
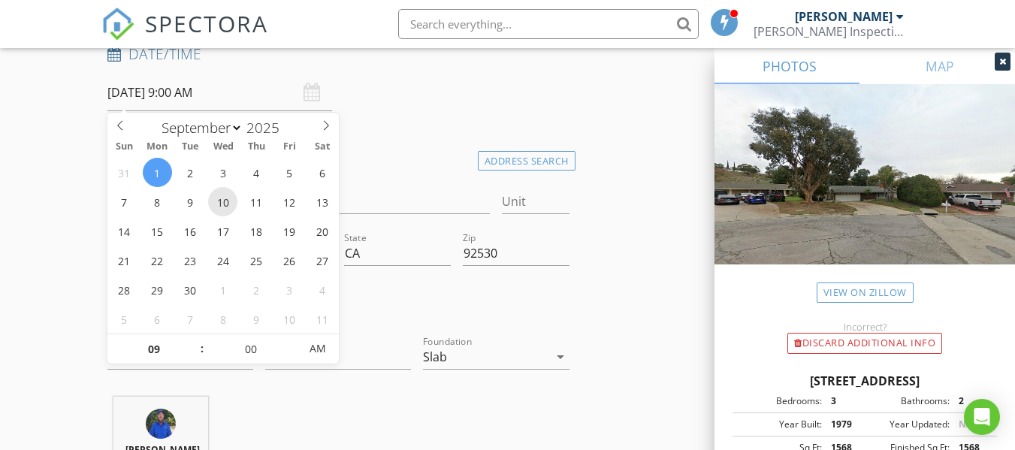
scroll to position [250, 0]
type input "10"
type input "[DATE] 10:00 AM"
click at [193, 337] on span at bounding box center [194, 340] width 11 height 15
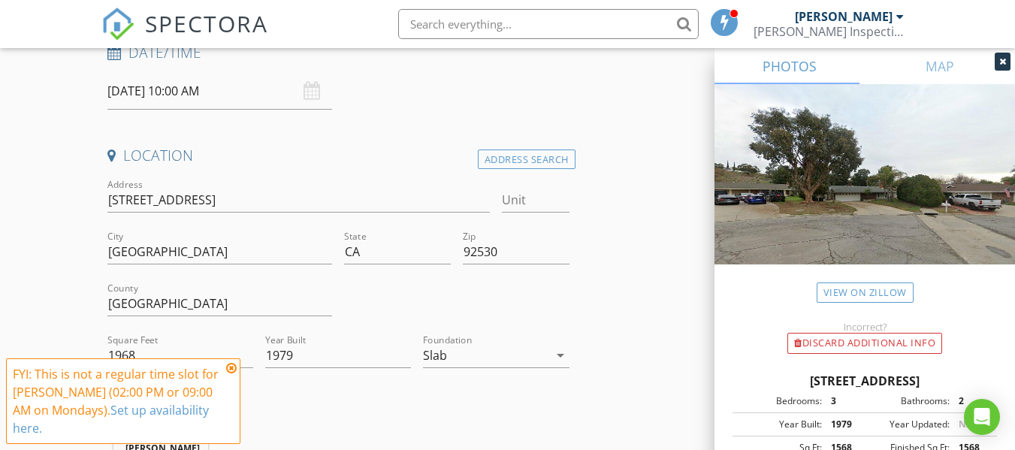
click at [369, 304] on div at bounding box center [456, 305] width 237 height 52
click at [232, 374] on icon at bounding box center [231, 368] width 11 height 12
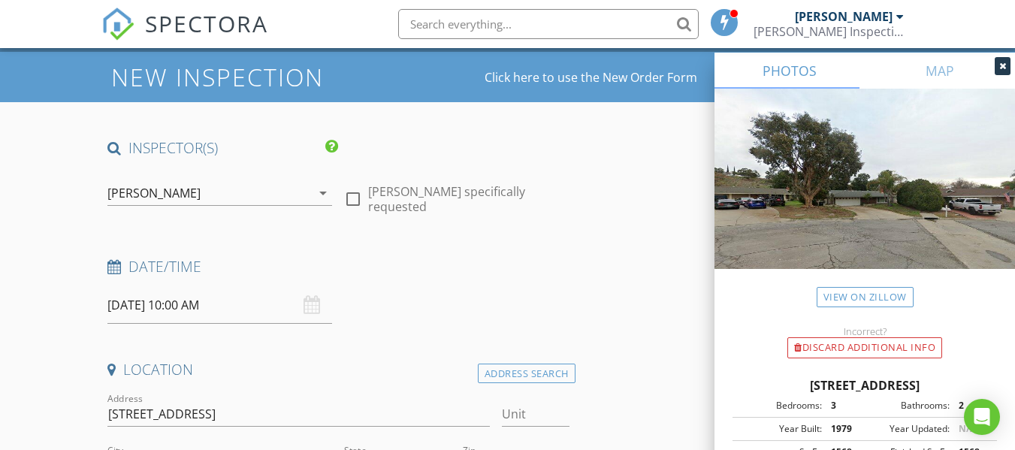
scroll to position [35, 0]
